Goal: Book appointment/travel/reservation

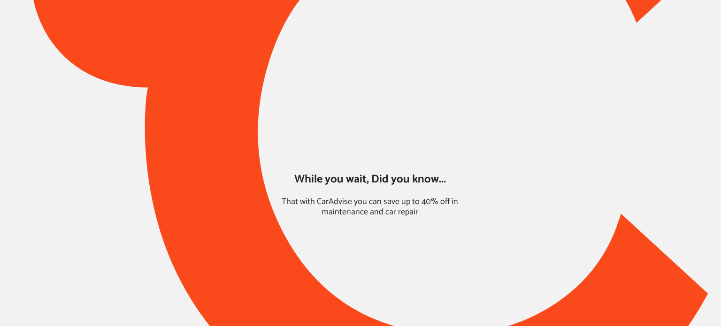
type input "*****"
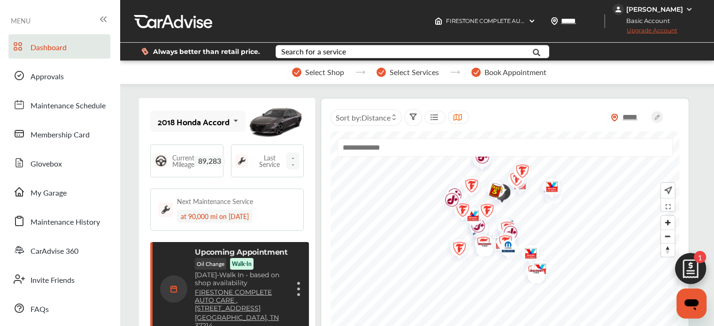
click at [680, 264] on img at bounding box center [690, 271] width 45 height 45
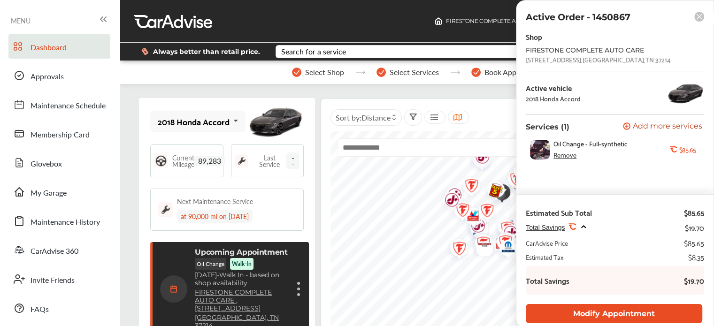
click at [595, 312] on button "Modify Appointment" at bounding box center [614, 313] width 177 height 19
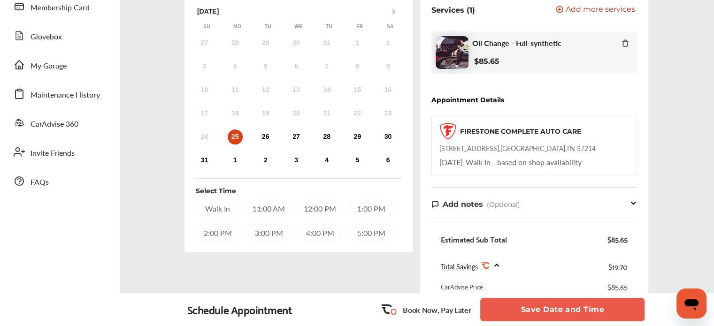
scroll to position [125, 0]
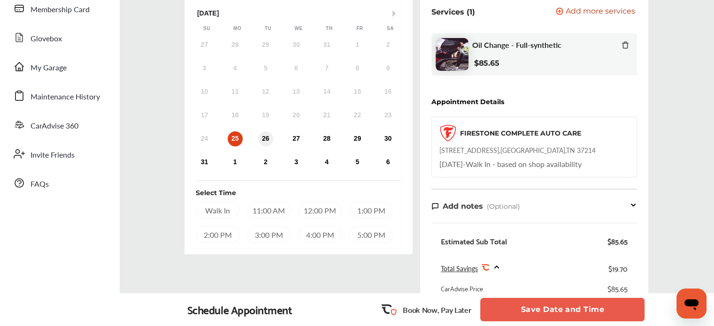
click at [265, 139] on div "26" at bounding box center [265, 139] width 15 height 15
click at [225, 204] on div "Walk In" at bounding box center [218, 210] width 44 height 17
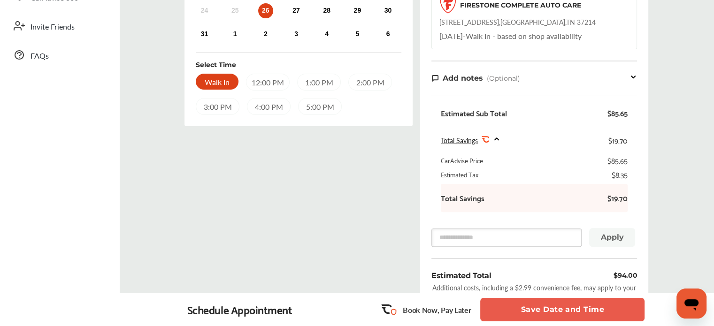
scroll to position [255, 0]
